Goal: Find specific page/section: Find specific page/section

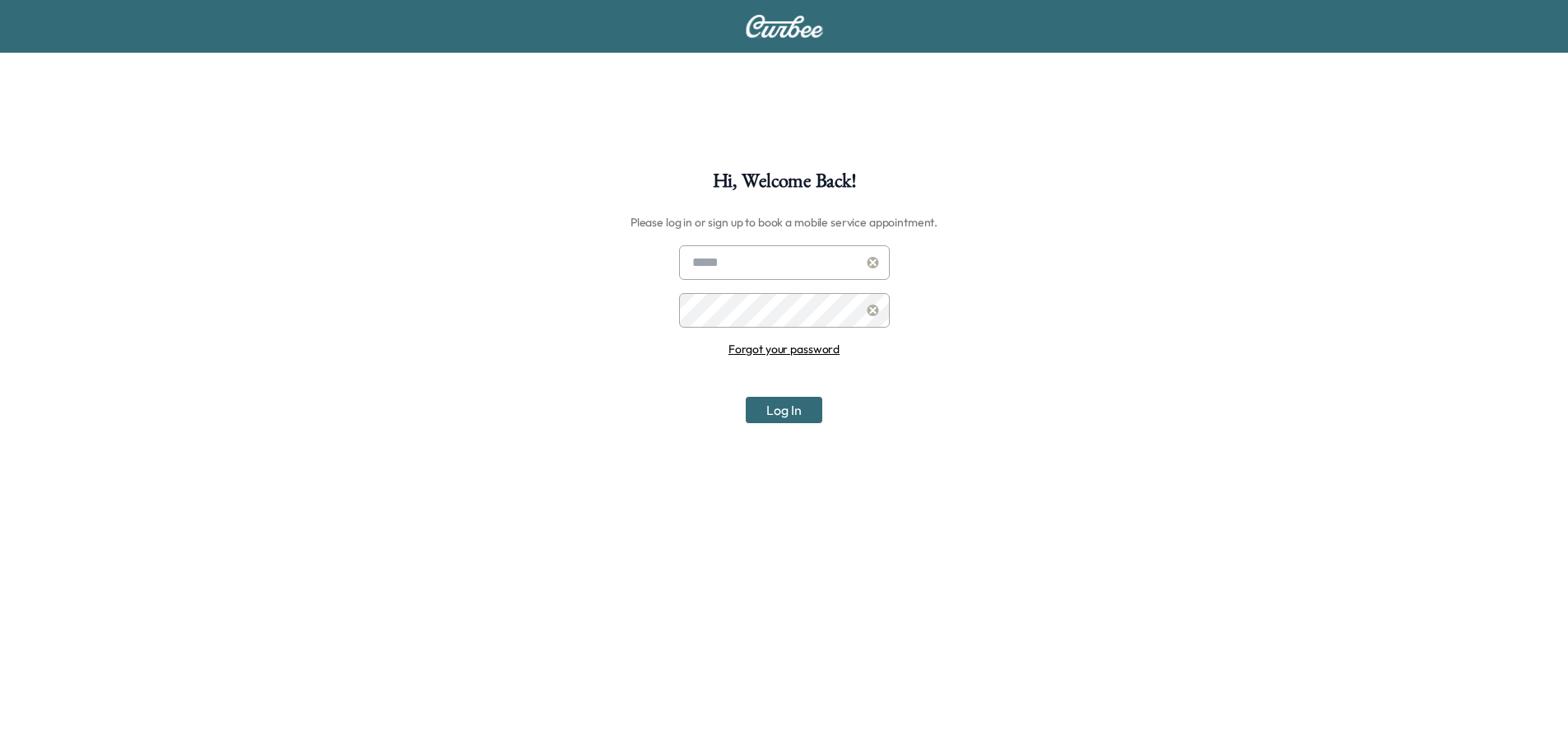
click at [748, 262] on input "text" at bounding box center [784, 262] width 210 height 35
type input "**********"
click at [745, 396] on button "Log In" at bounding box center [784, 409] width 77 height 26
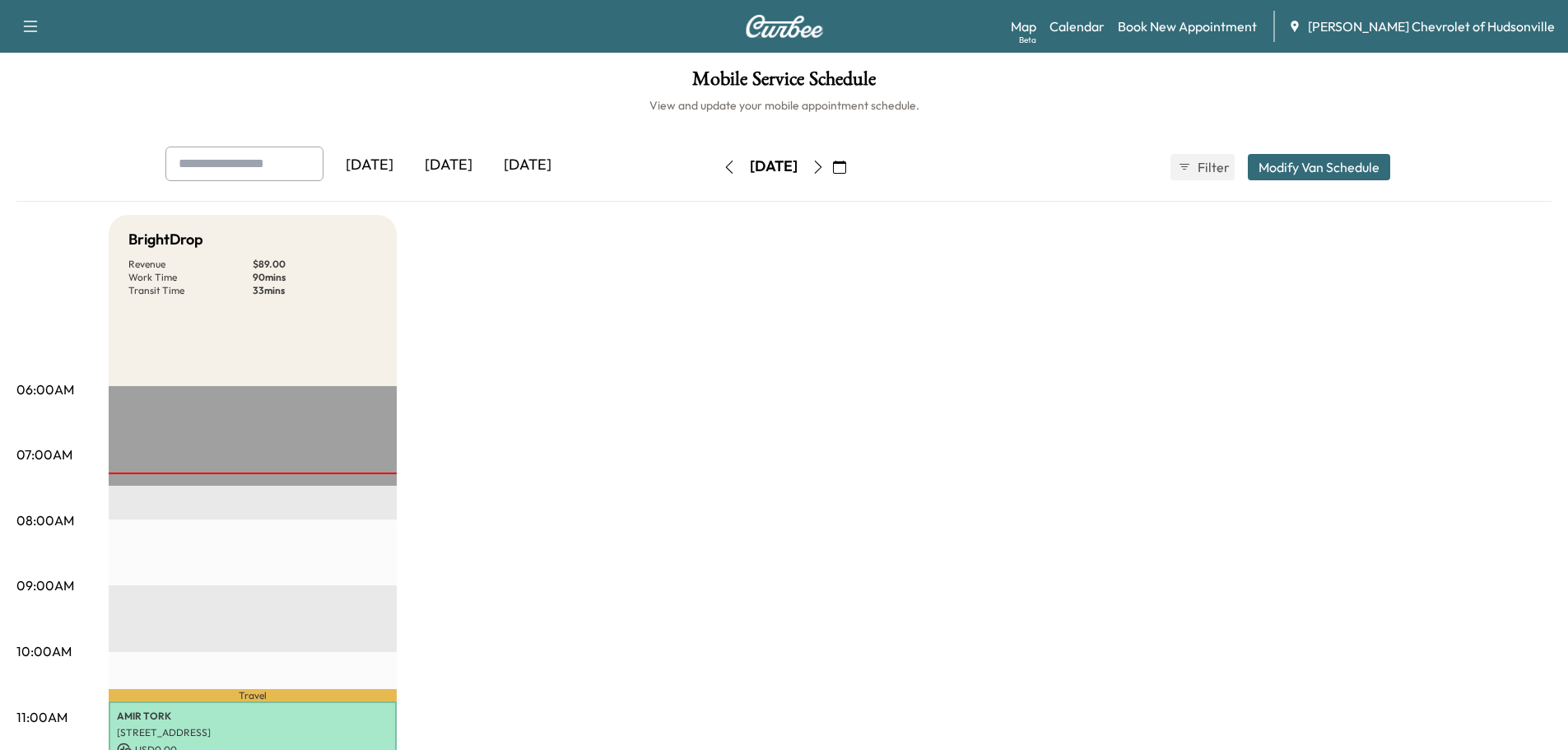
click at [462, 161] on div "[DATE]" at bounding box center [448, 166] width 79 height 38
click at [547, 166] on div "[DATE]" at bounding box center [528, 166] width 79 height 38
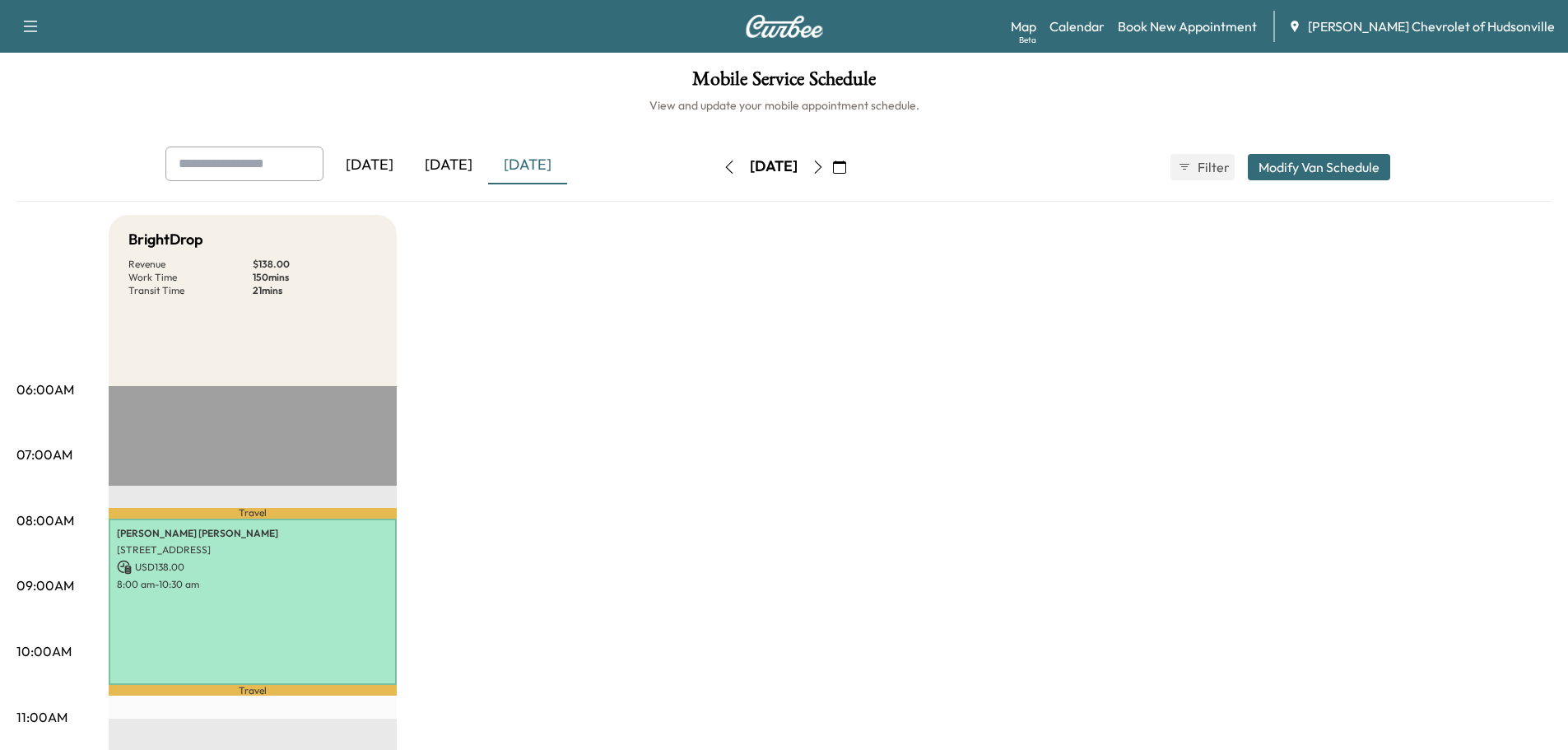
click at [442, 160] on div "[DATE]" at bounding box center [448, 166] width 79 height 38
